Goal: Transaction & Acquisition: Book appointment/travel/reservation

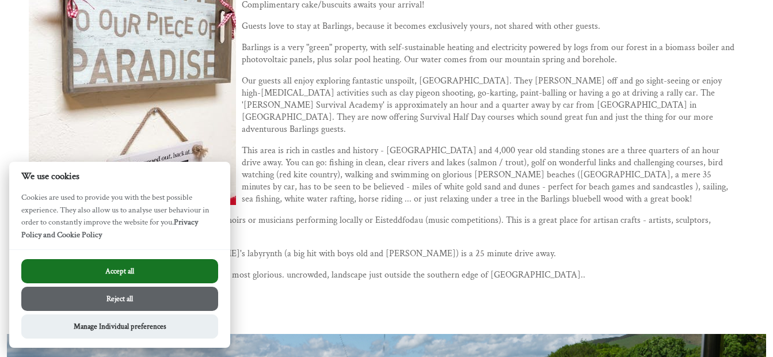
scroll to position [691, 0]
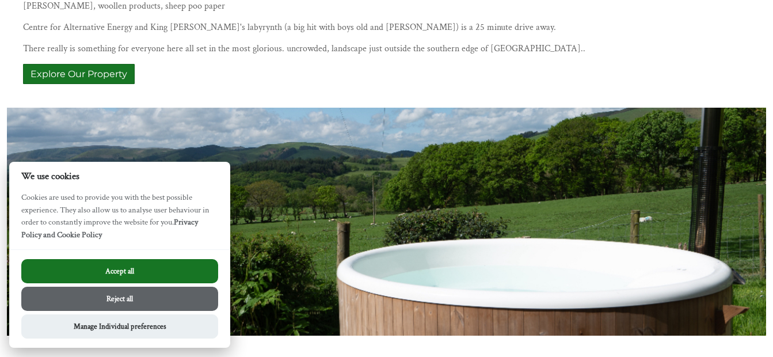
drag, startPoint x: 209, startPoint y: 270, endPoint x: 210, endPoint y: 264, distance: 6.4
click at [209, 268] on button "Accept all" at bounding box center [119, 271] width 197 height 24
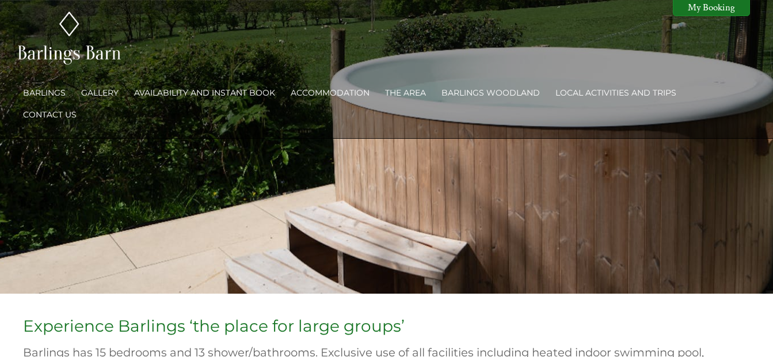
scroll to position [863, 0]
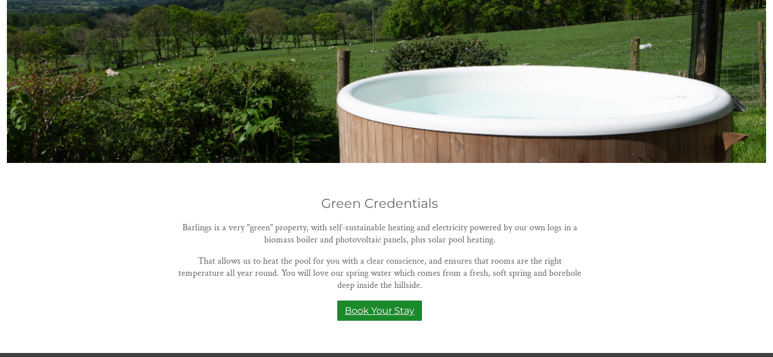
click at [379, 300] on link "Book Your Stay" at bounding box center [379, 310] width 85 height 20
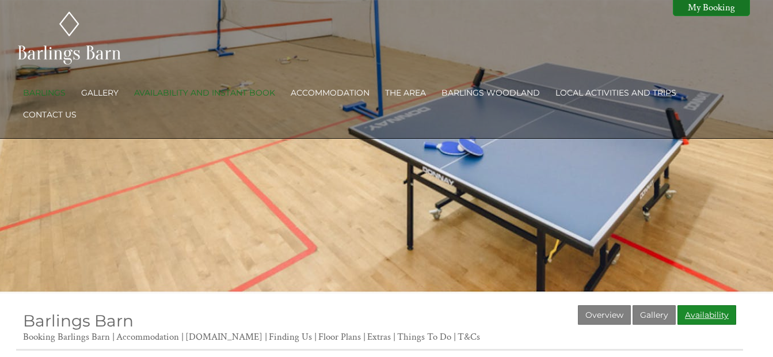
click at [706, 318] on link "Availability" at bounding box center [707, 315] width 59 height 20
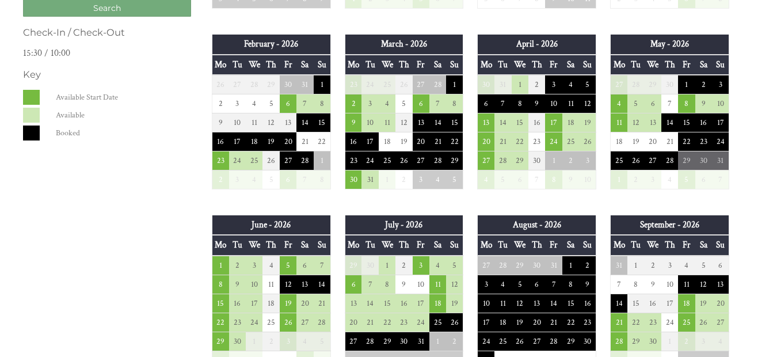
scroll to position [518, 0]
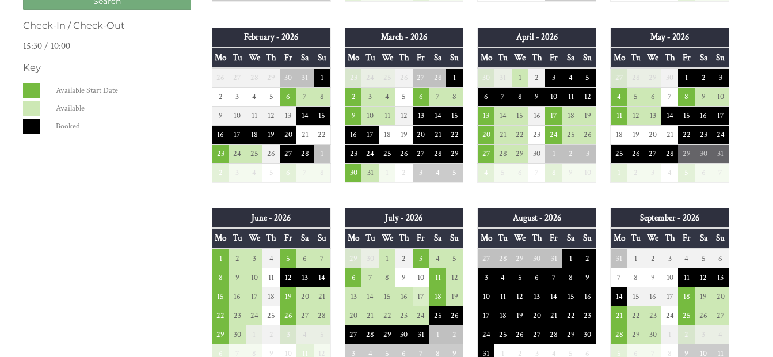
click at [425, 294] on td "17" at bounding box center [421, 296] width 17 height 19
click at [420, 296] on td "17" at bounding box center [421, 296] width 17 height 19
click at [440, 279] on td "11" at bounding box center [437, 277] width 17 height 19
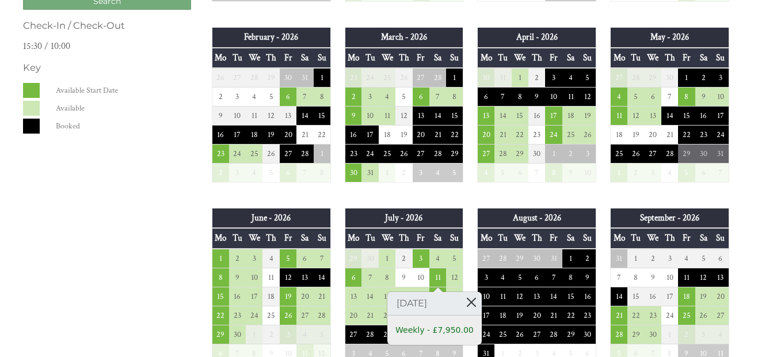
click at [471, 303] on link at bounding box center [472, 302] width 20 height 20
